Goal: Task Accomplishment & Management: Manage account settings

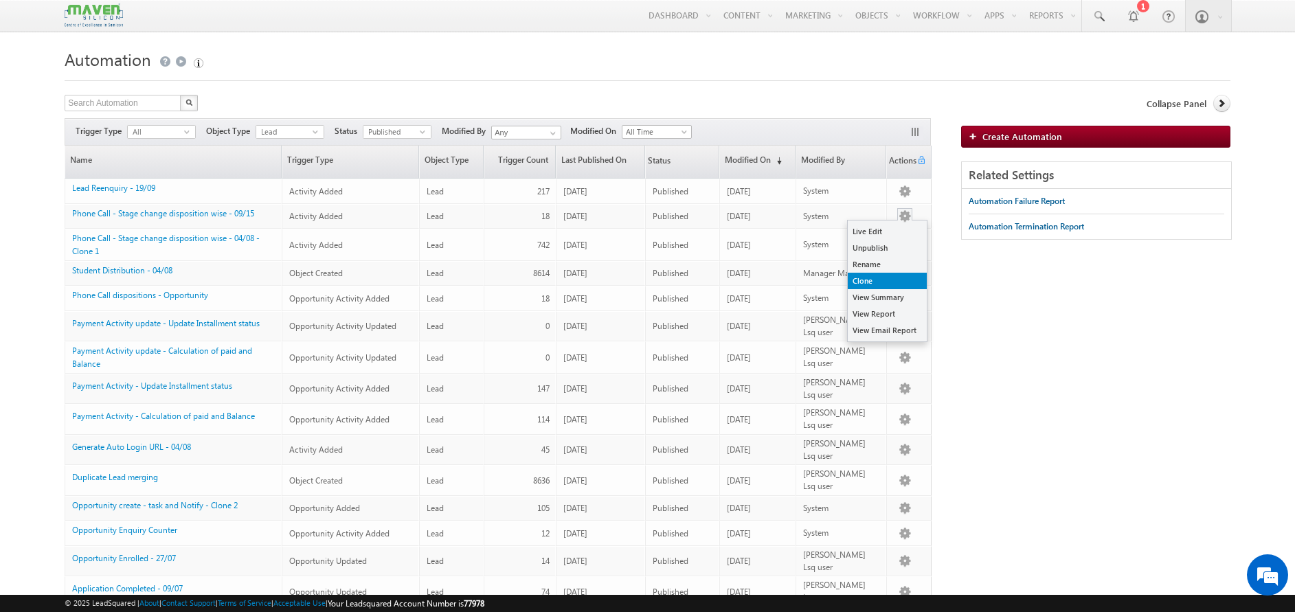
click at [880, 273] on link "Clone" at bounding box center [887, 281] width 79 height 16
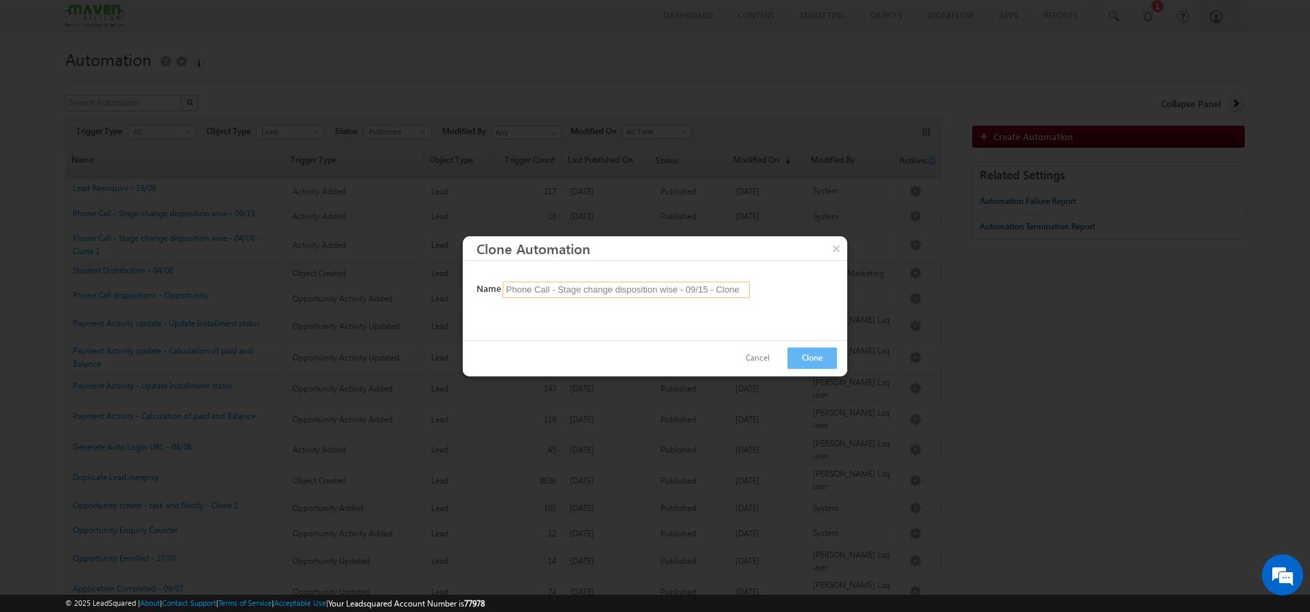
click at [714, 291] on input "Phone Call - Stage change disposition wise - 09/15 - Clone" at bounding box center [626, 290] width 247 height 16
type input "Phone Call - Stage change disposition wise - 10/06- Clone"
click at [822, 358] on button "Clone" at bounding box center [812, 358] width 49 height 21
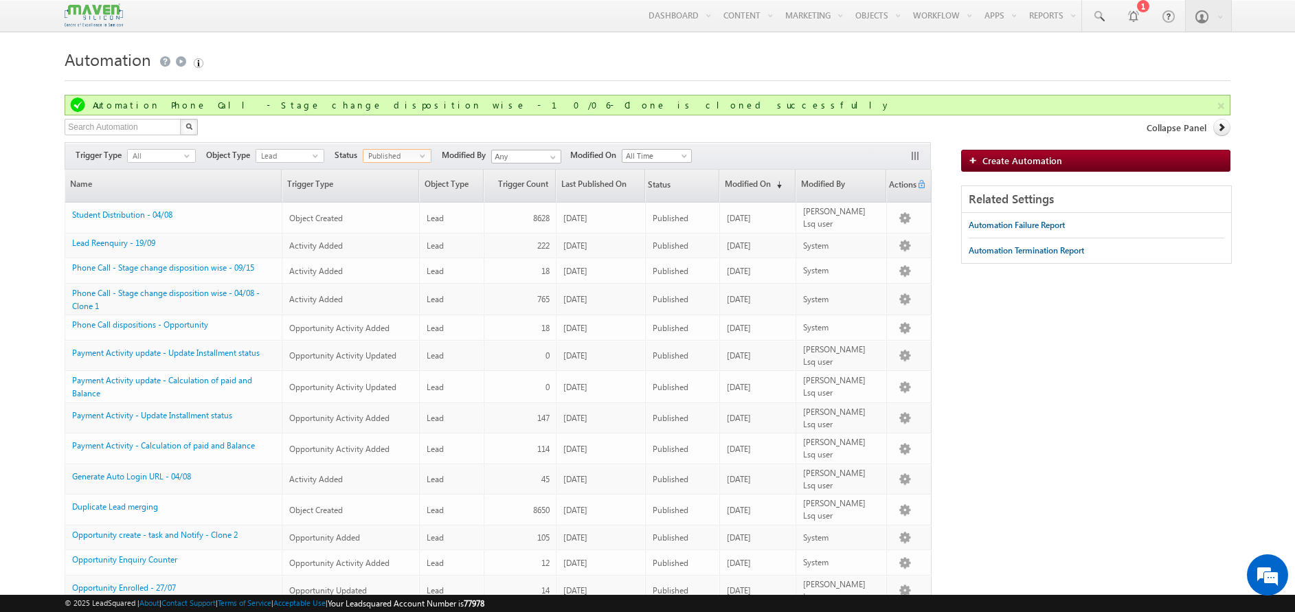
click at [407, 154] on span "Published" at bounding box center [391, 156] width 56 height 12
click at [395, 209] on li "Unpublished" at bounding box center [398, 212] width 67 height 14
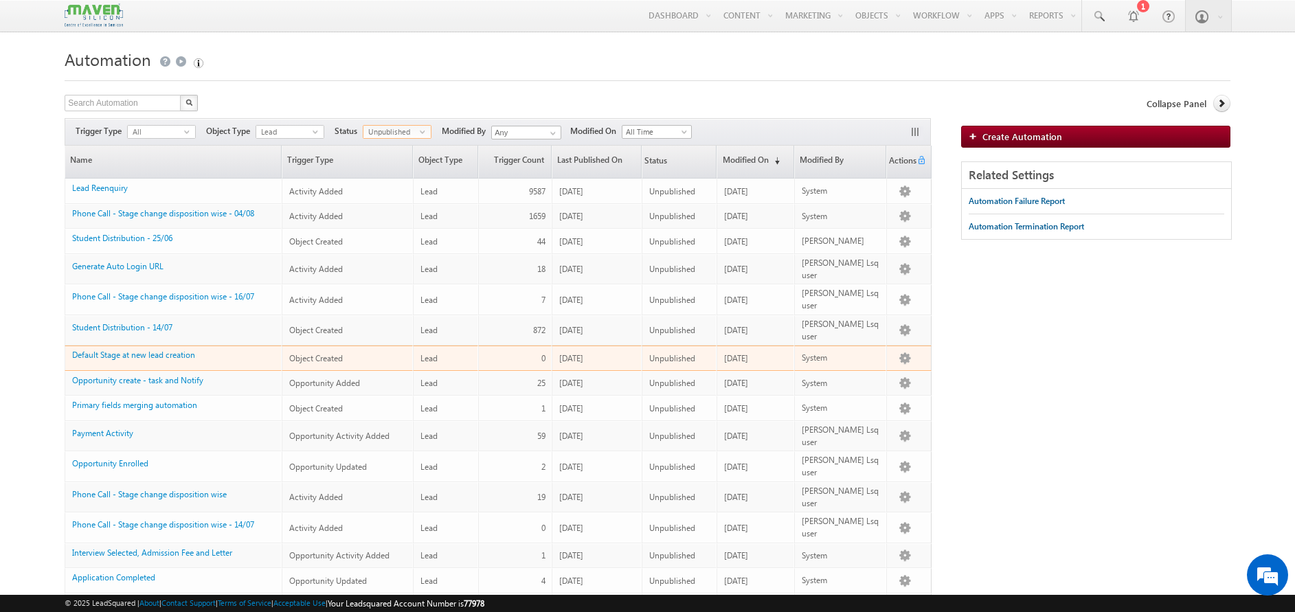
scroll to position [122, 0]
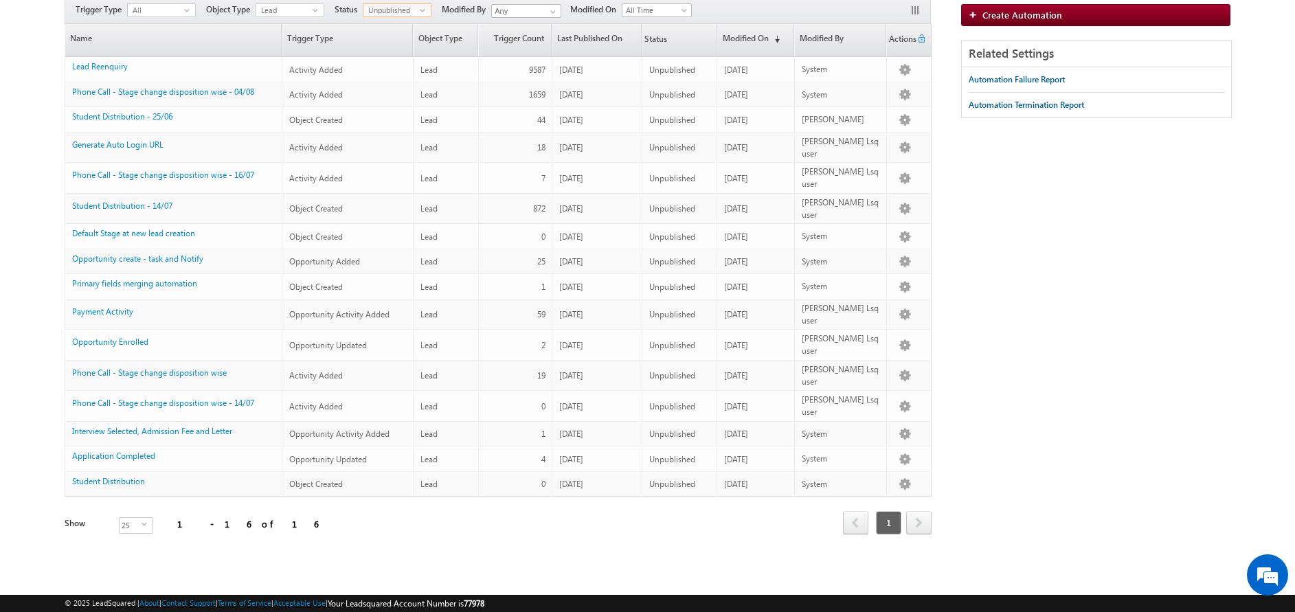
click at [419, 6] on span "Unpublished" at bounding box center [391, 10] width 56 height 12
click at [401, 39] on li "Draft" at bounding box center [398, 39] width 67 height 14
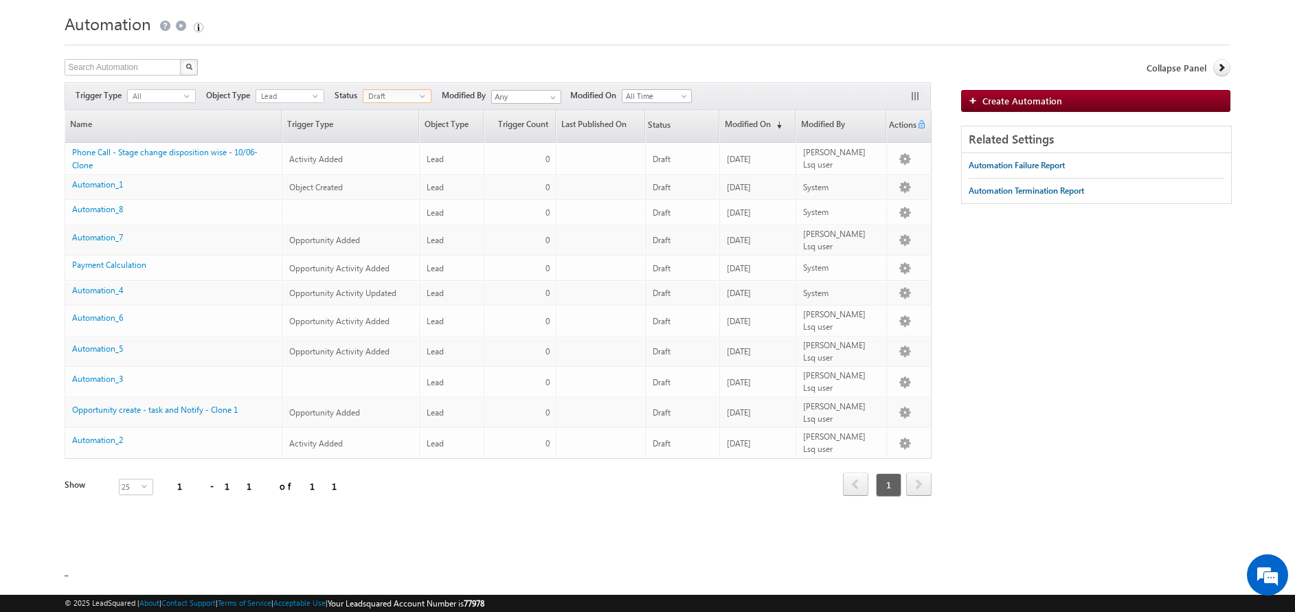
scroll to position [1, 0]
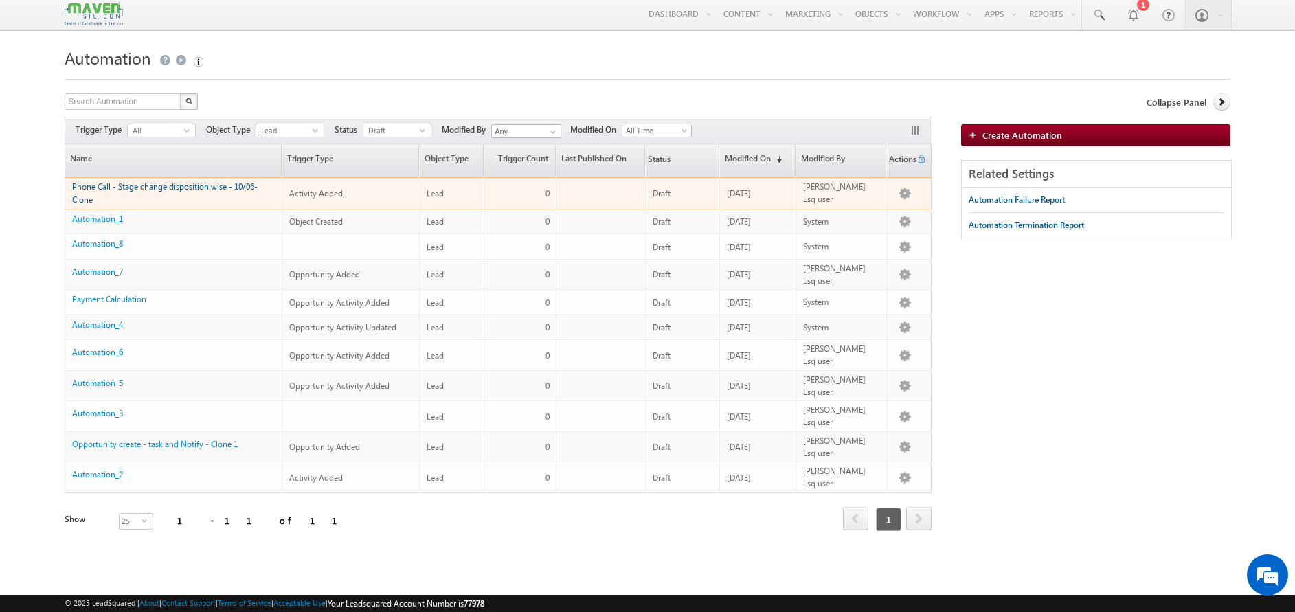
click at [161, 186] on link "Phone Call - Stage change disposition wise - 10/06- Clone" at bounding box center [164, 192] width 185 height 23
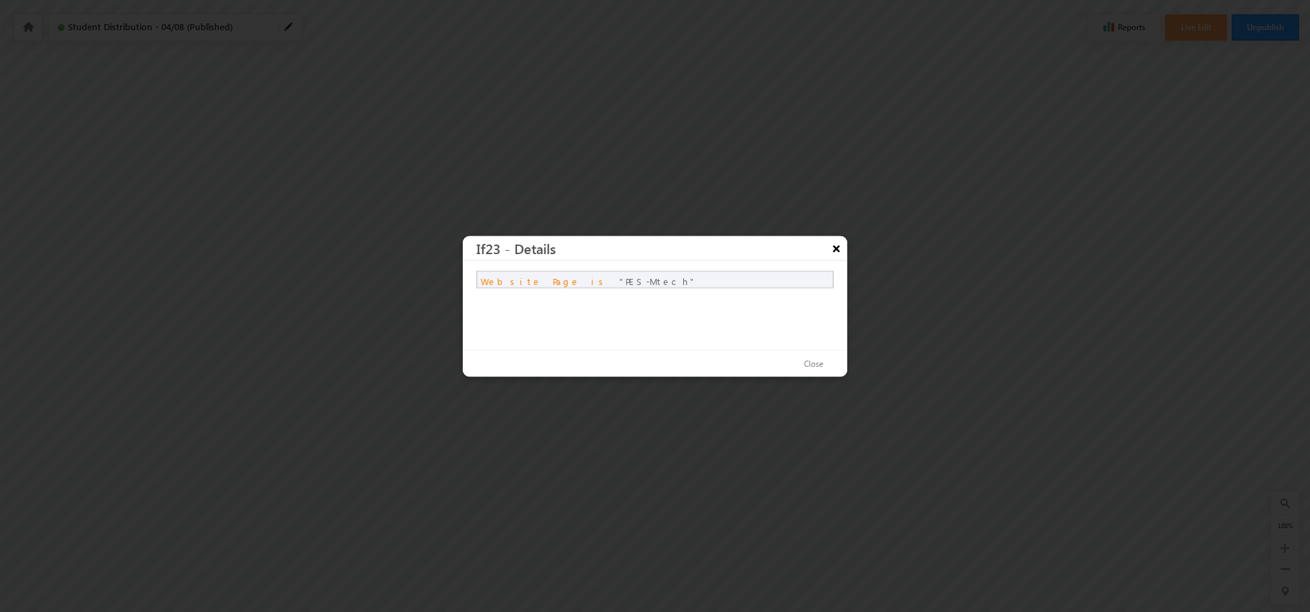
click at [834, 249] on button "×" at bounding box center [837, 248] width 22 height 24
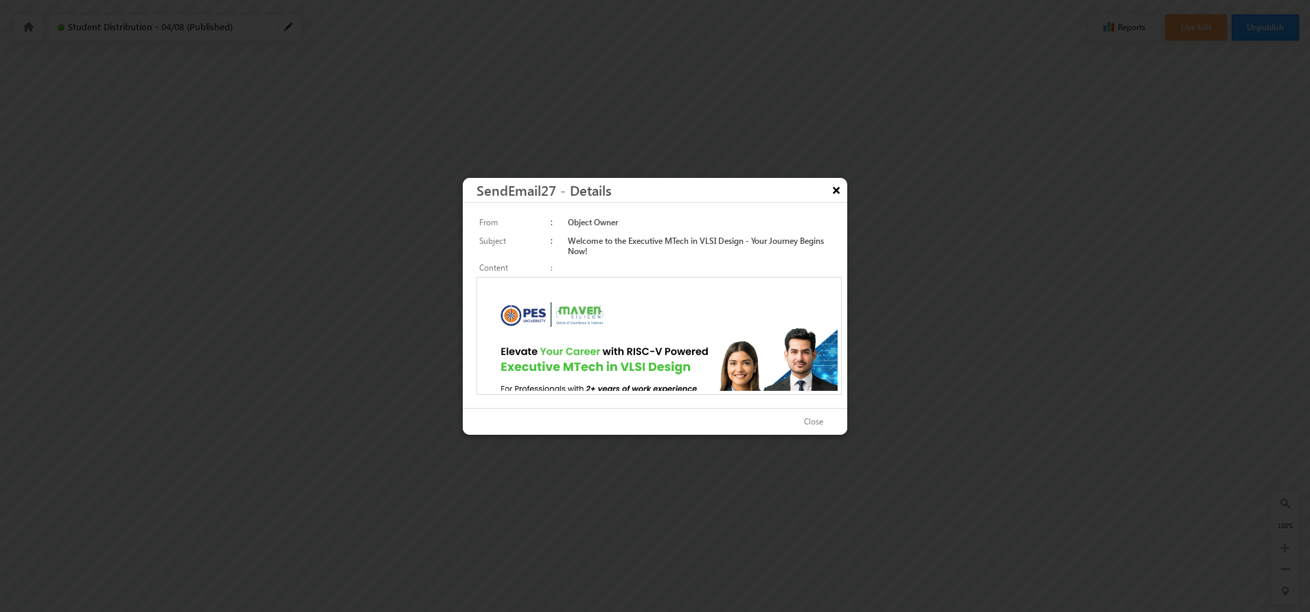
click at [827, 196] on button "×" at bounding box center [837, 190] width 22 height 24
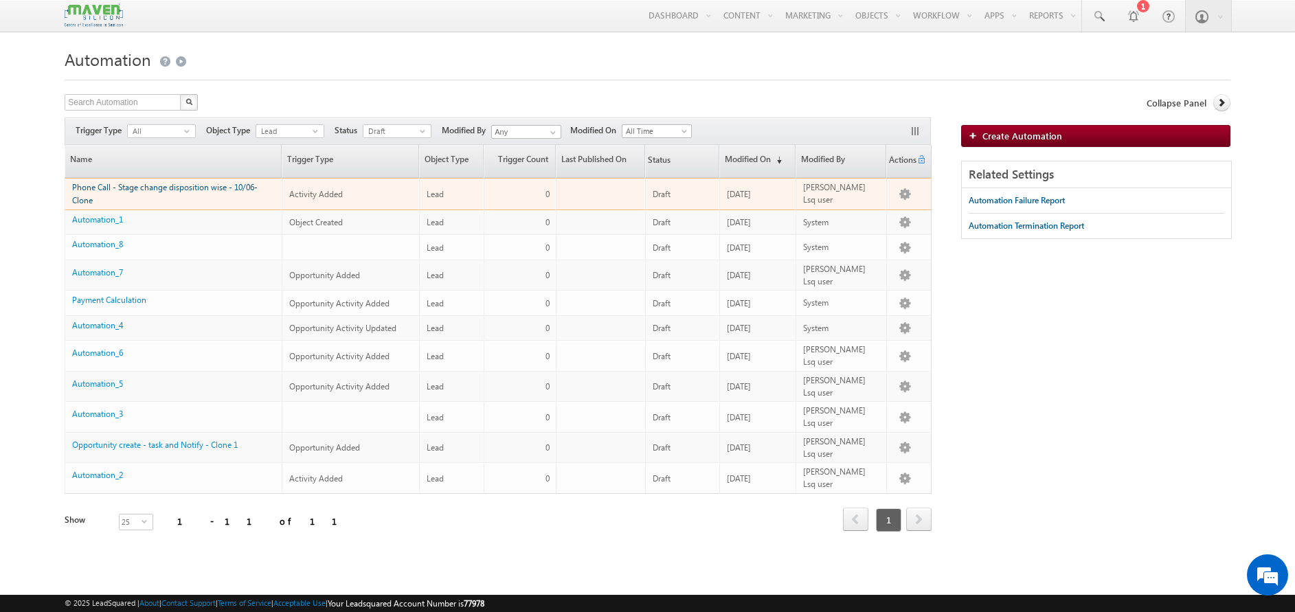
click at [251, 187] on link "Phone Call - Stage change disposition wise - 10/06- Clone" at bounding box center [164, 193] width 185 height 23
